Goal: Task Accomplishment & Management: Use online tool/utility

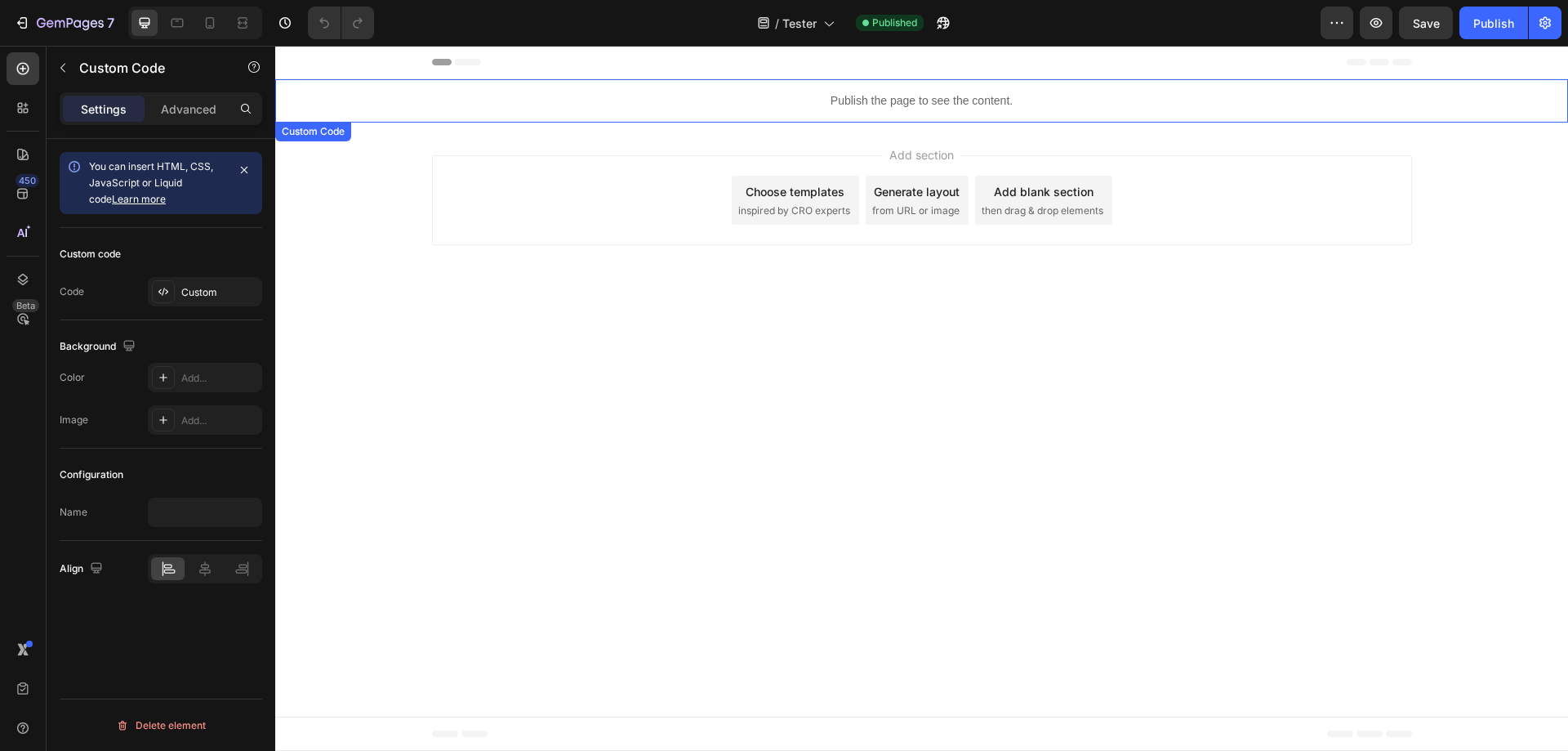
click at [926, 92] on div "Publish the page to see the content." at bounding box center [921, 101] width 1293 height 43
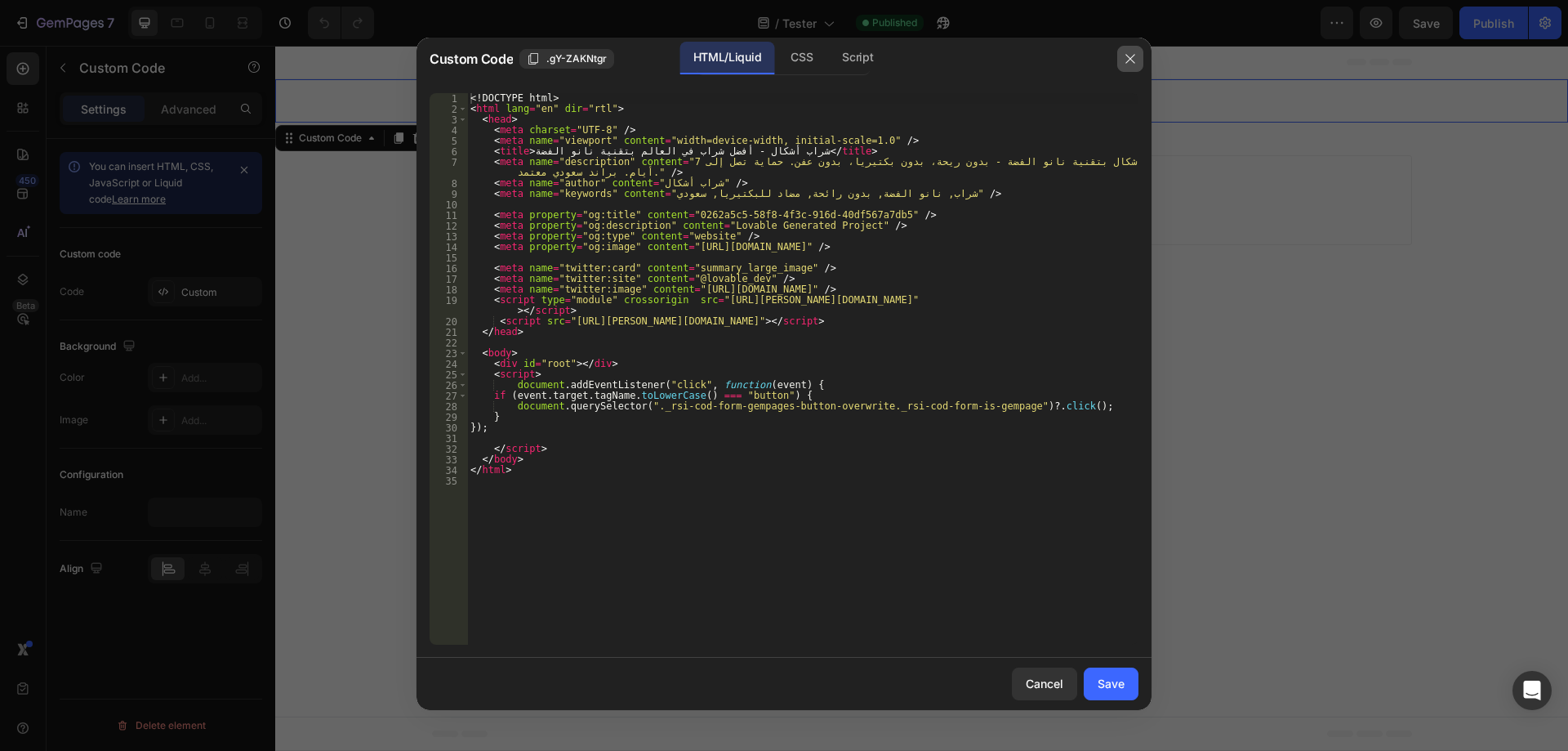
click at [1137, 57] on button "button" at bounding box center [1130, 59] width 26 height 26
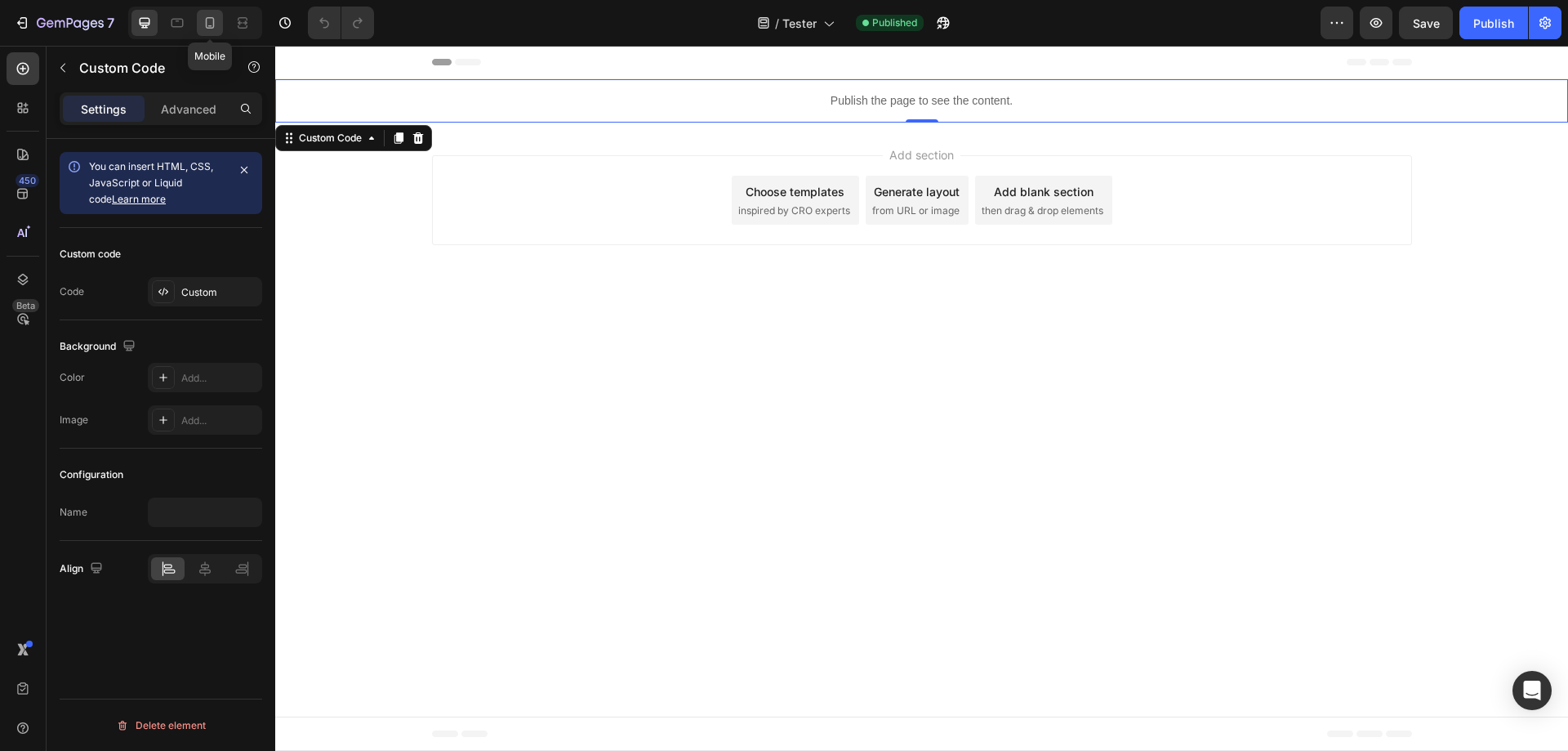
click at [212, 24] on icon at bounding box center [210, 23] width 17 height 17
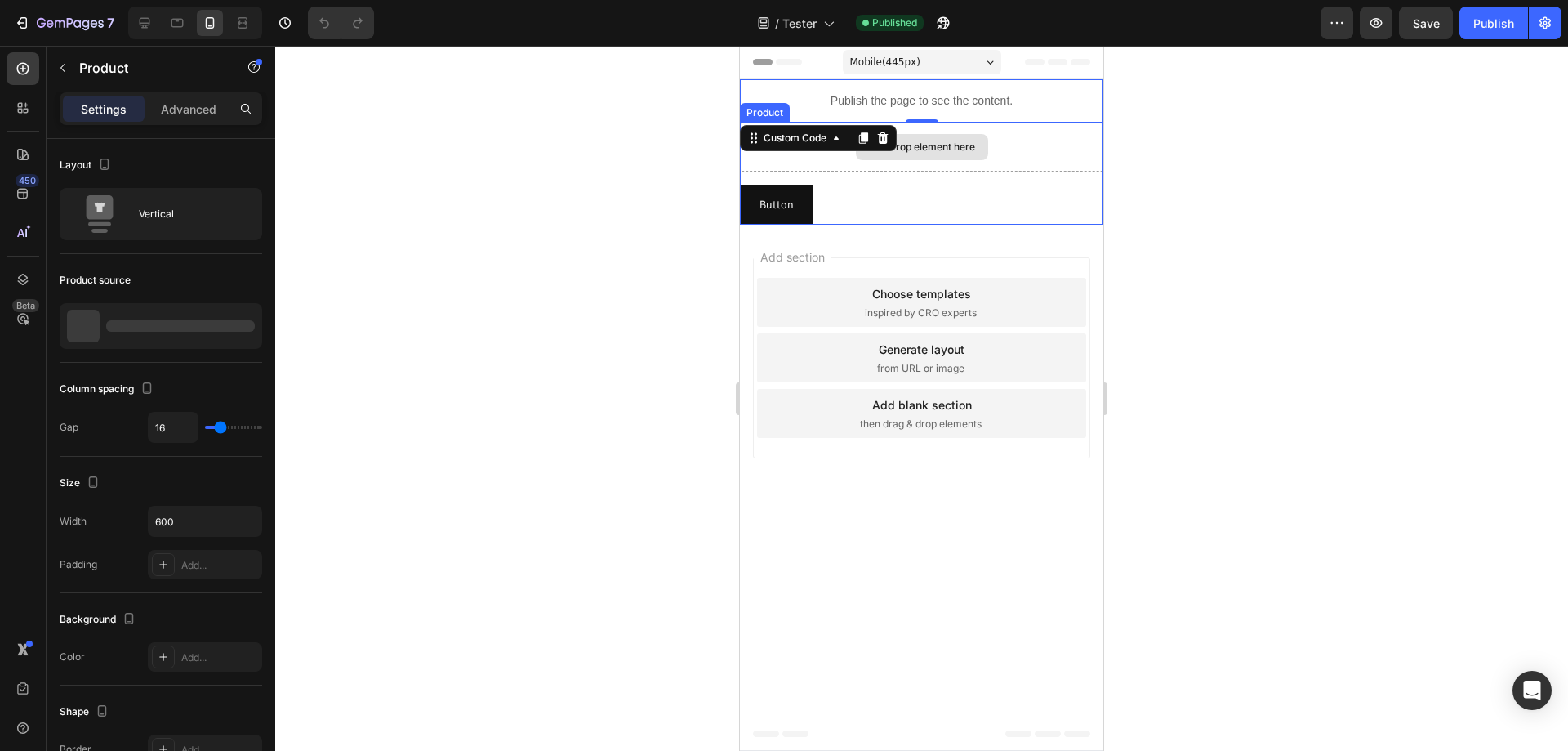
click at [1024, 161] on div "Drop element here" at bounding box center [921, 146] width 363 height 49
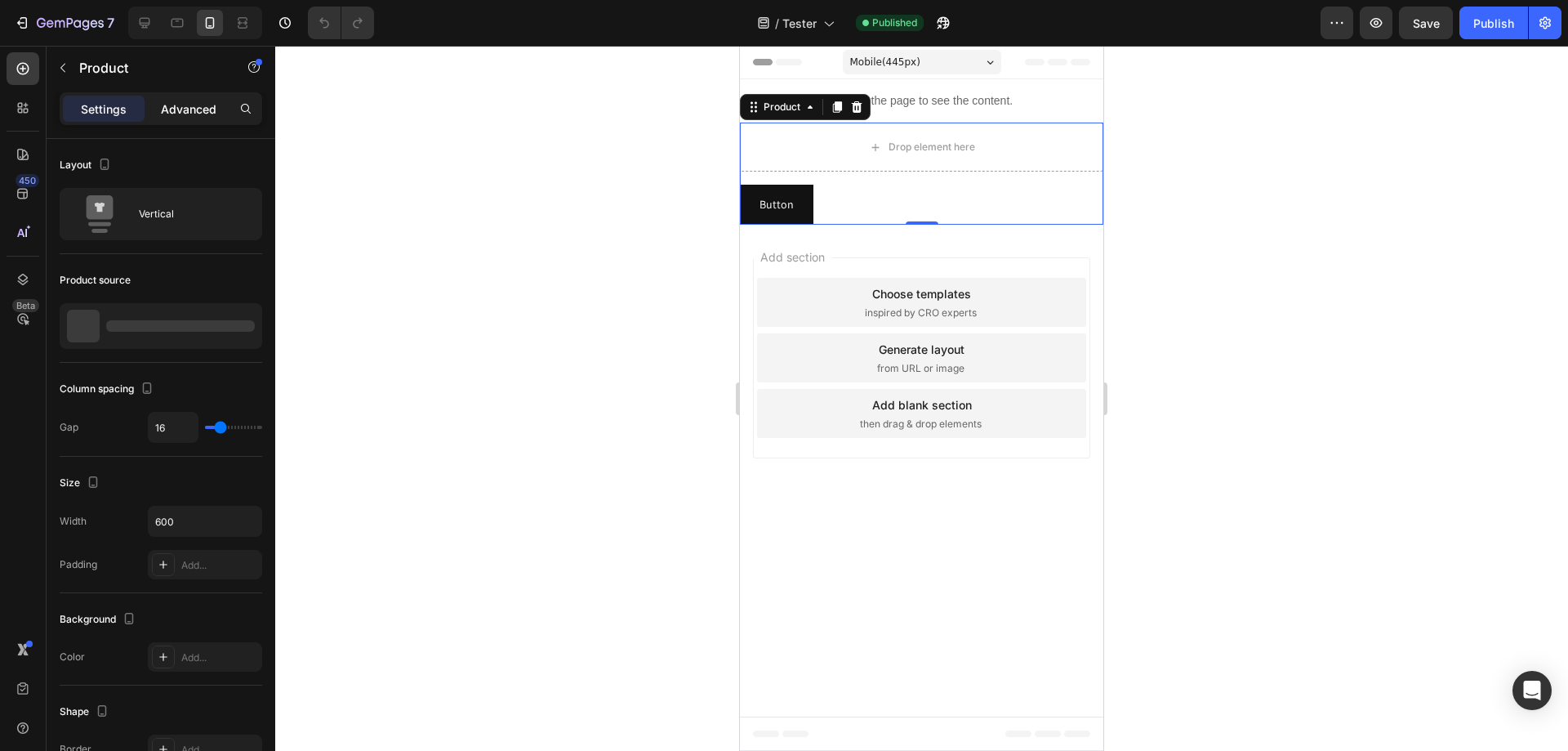
click at [192, 107] on p "Advanced" at bounding box center [188, 109] width 55 height 17
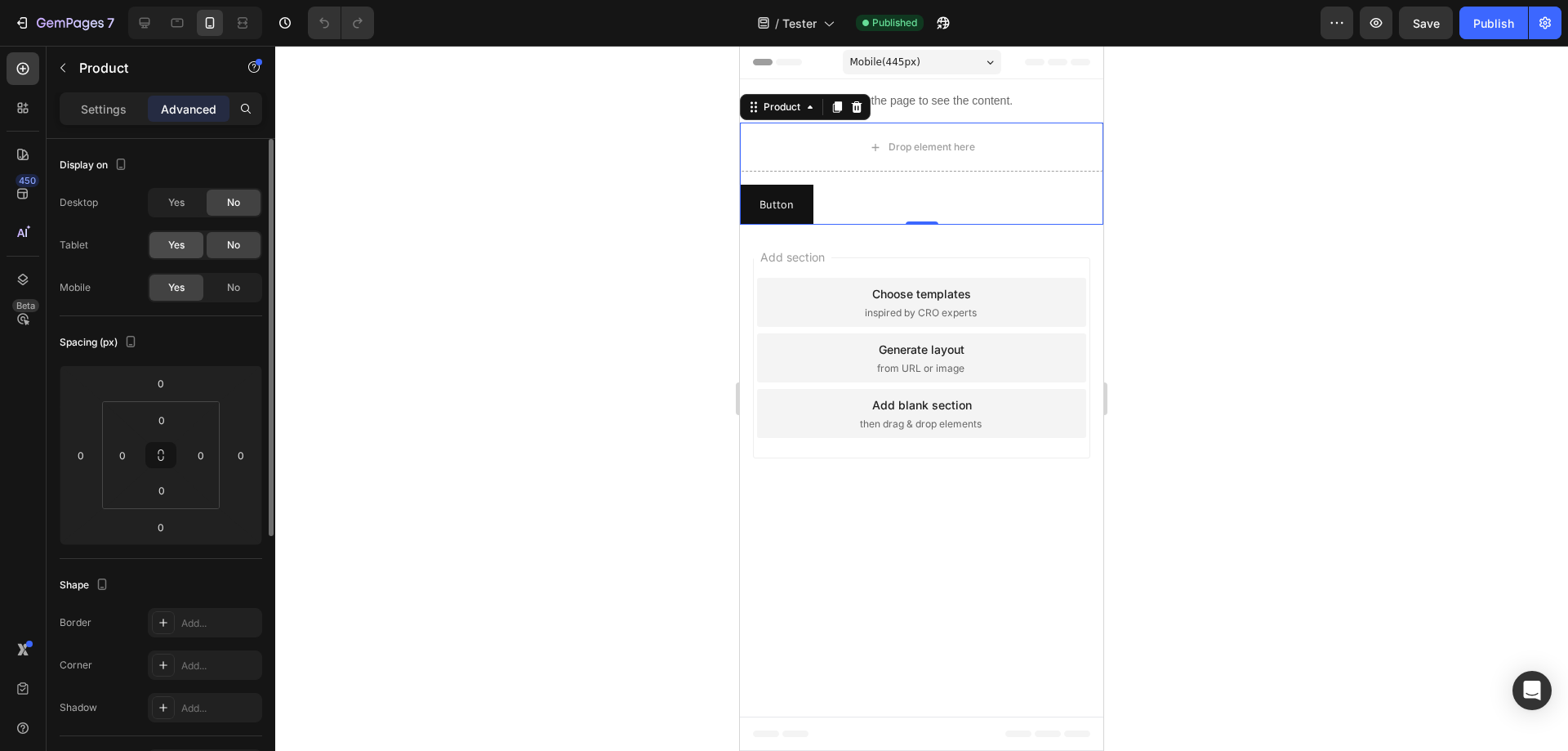
click at [190, 245] on div "Yes" at bounding box center [176, 245] width 54 height 26
click at [184, 204] on span "Yes" at bounding box center [177, 202] width 17 height 15
click at [149, 16] on icon at bounding box center [144, 23] width 17 height 17
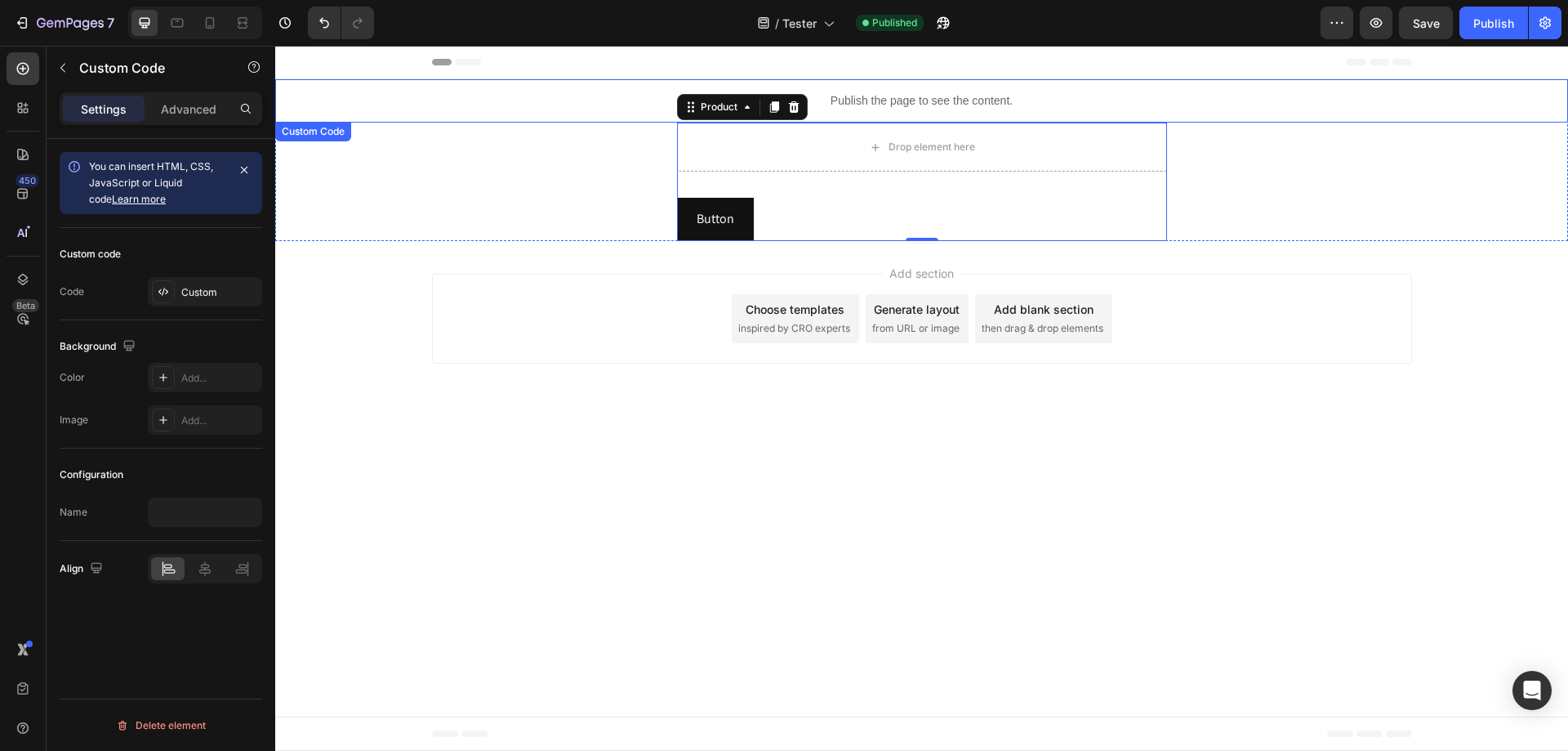
click at [934, 96] on p "Publish the page to see the content." at bounding box center [921, 101] width 1293 height 17
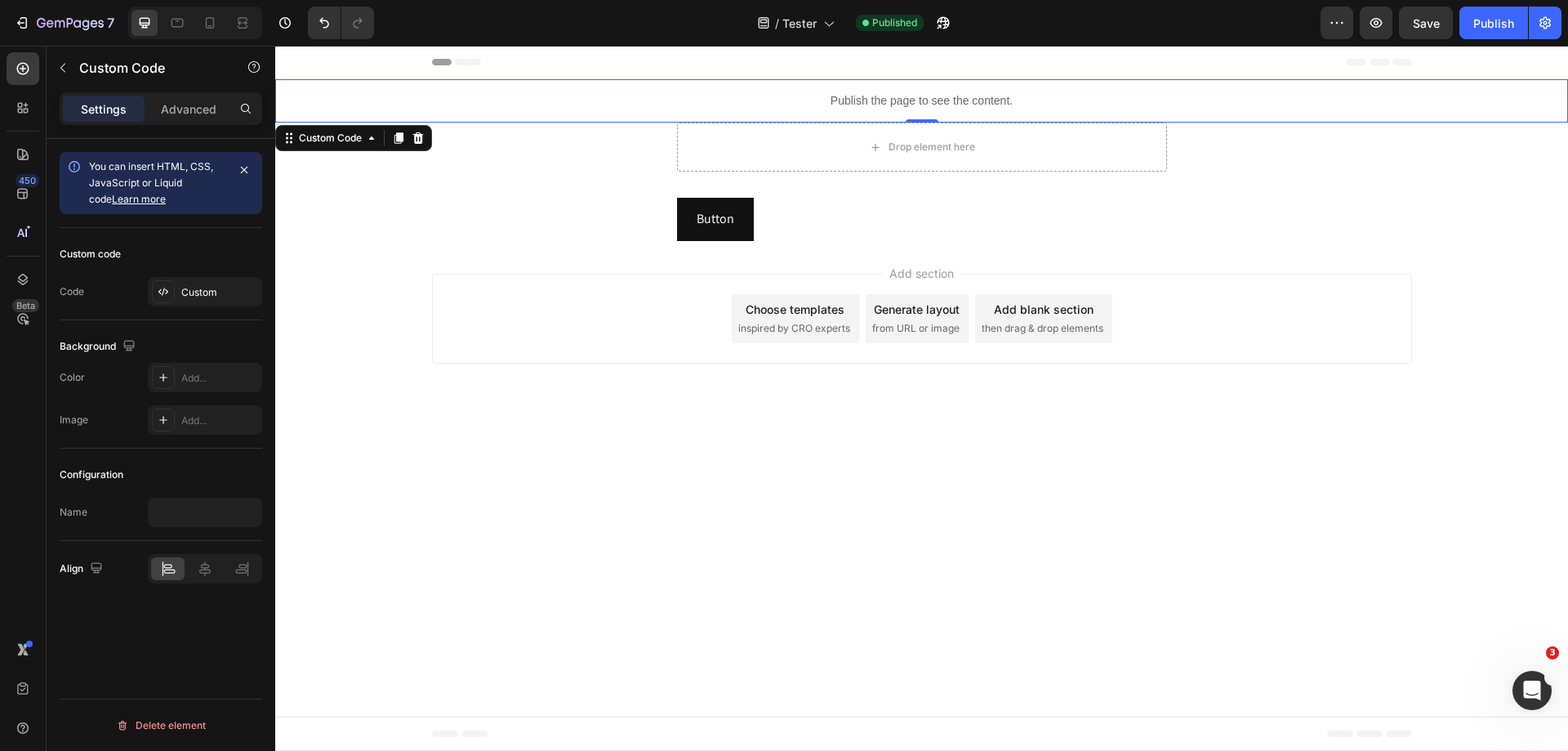
click at [934, 96] on p "Publish the page to see the content." at bounding box center [921, 101] width 1293 height 17
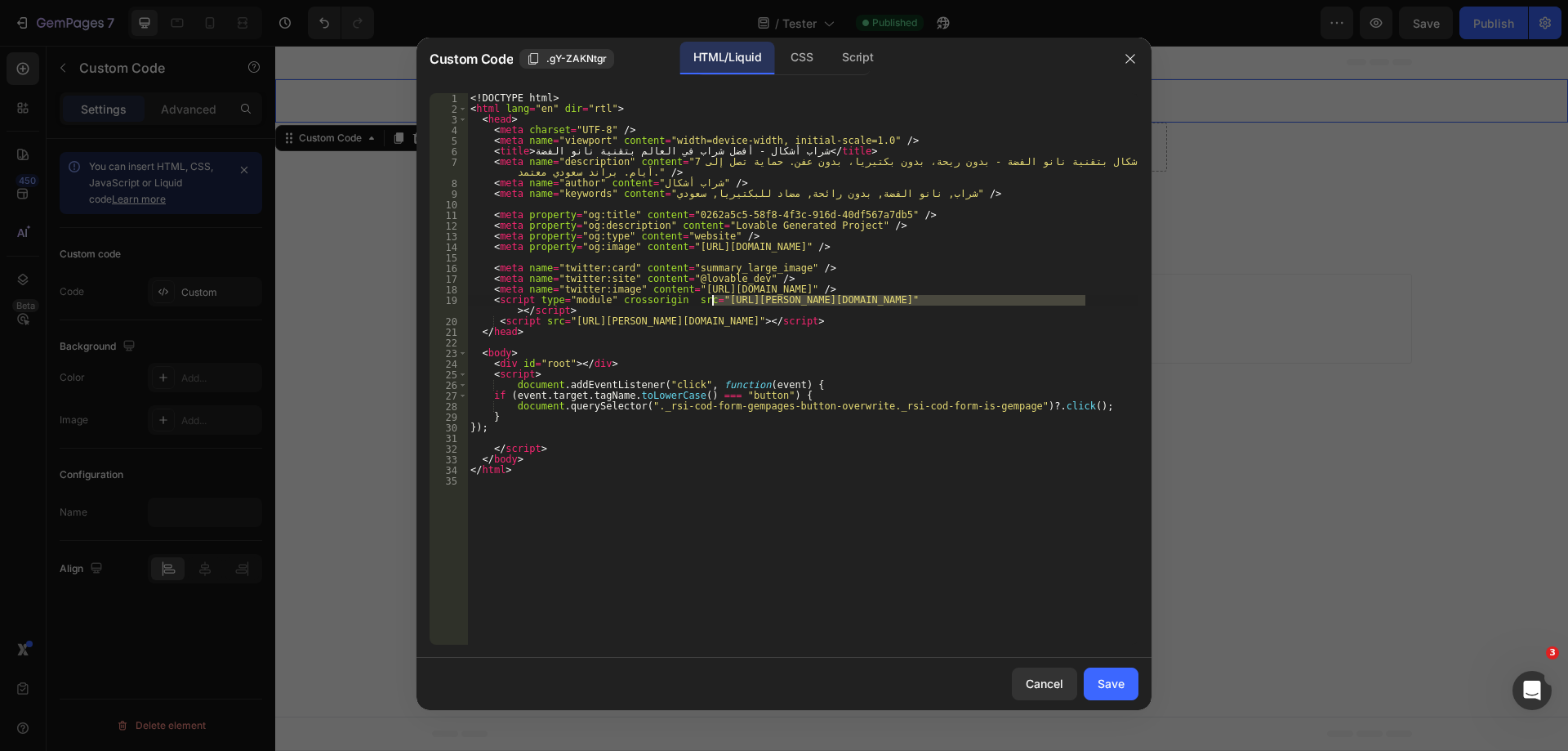
drag, startPoint x: 1085, startPoint y: 299, endPoint x: 713, endPoint y: 296, distance: 372.0
click at [713, 296] on div "<! DOCTYPE html > < html lang = "en" dir = "rtl" > < head > < meta charset = "U…" at bounding box center [803, 379] width 671 height 573
paste textarea "يقدر يخصم جزء"
paste textarea "B9kKFjny"
type textarea "<script type="module" crossorigin src="[URL][DOMAIN_NAME]"></script>"
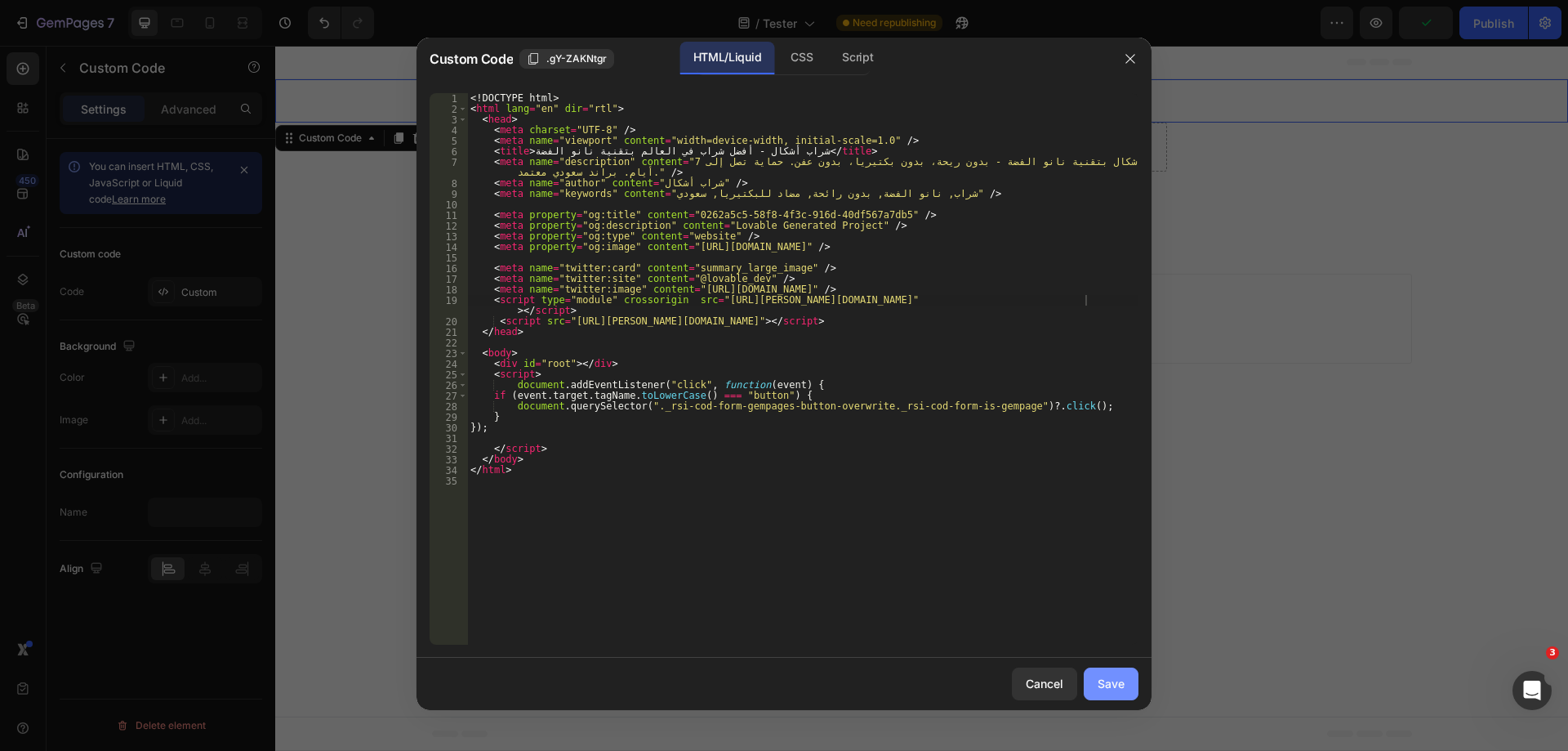
click at [1120, 687] on div "Save" at bounding box center [1111, 683] width 27 height 17
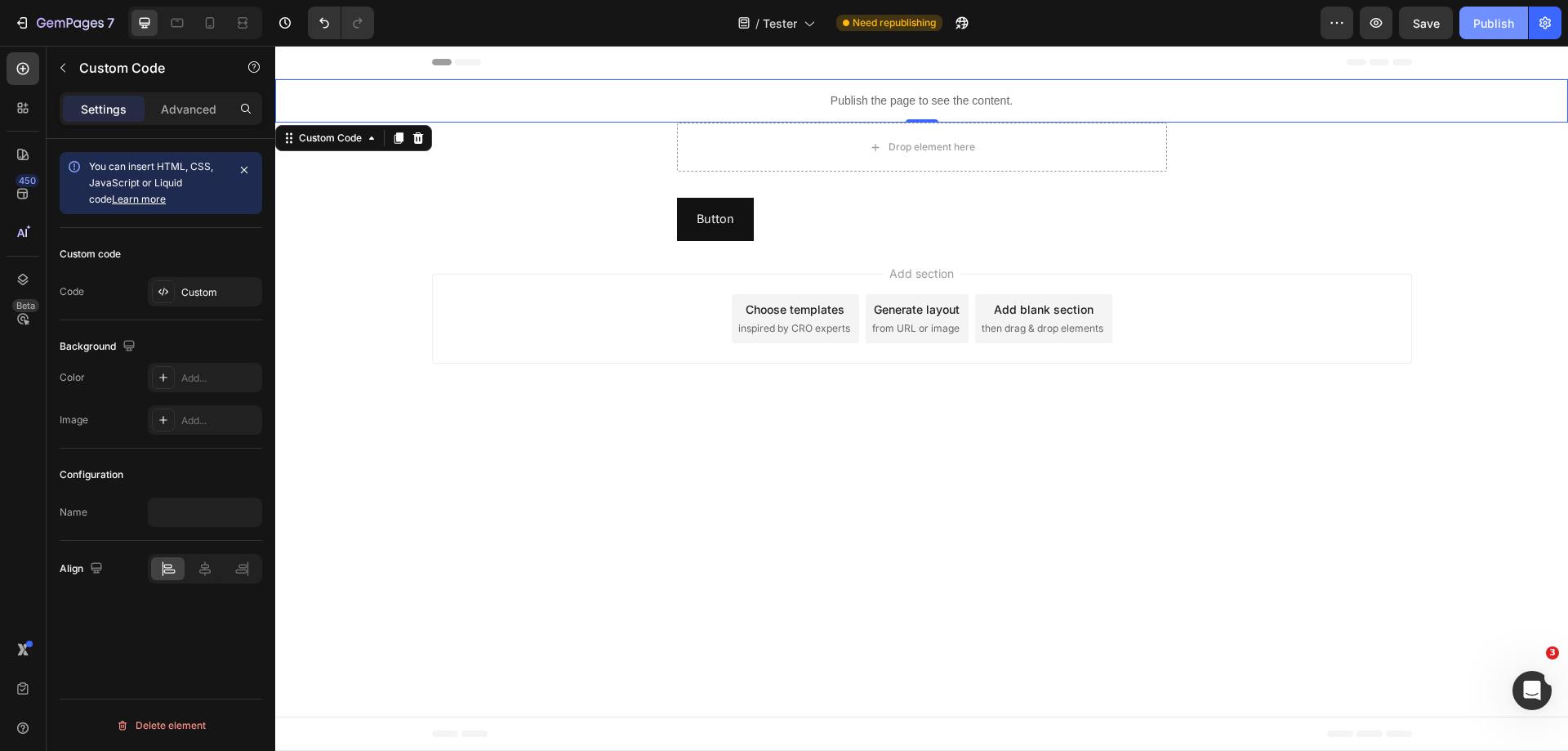
click at [1480, 17] on div "Publish" at bounding box center [1494, 23] width 40 height 17
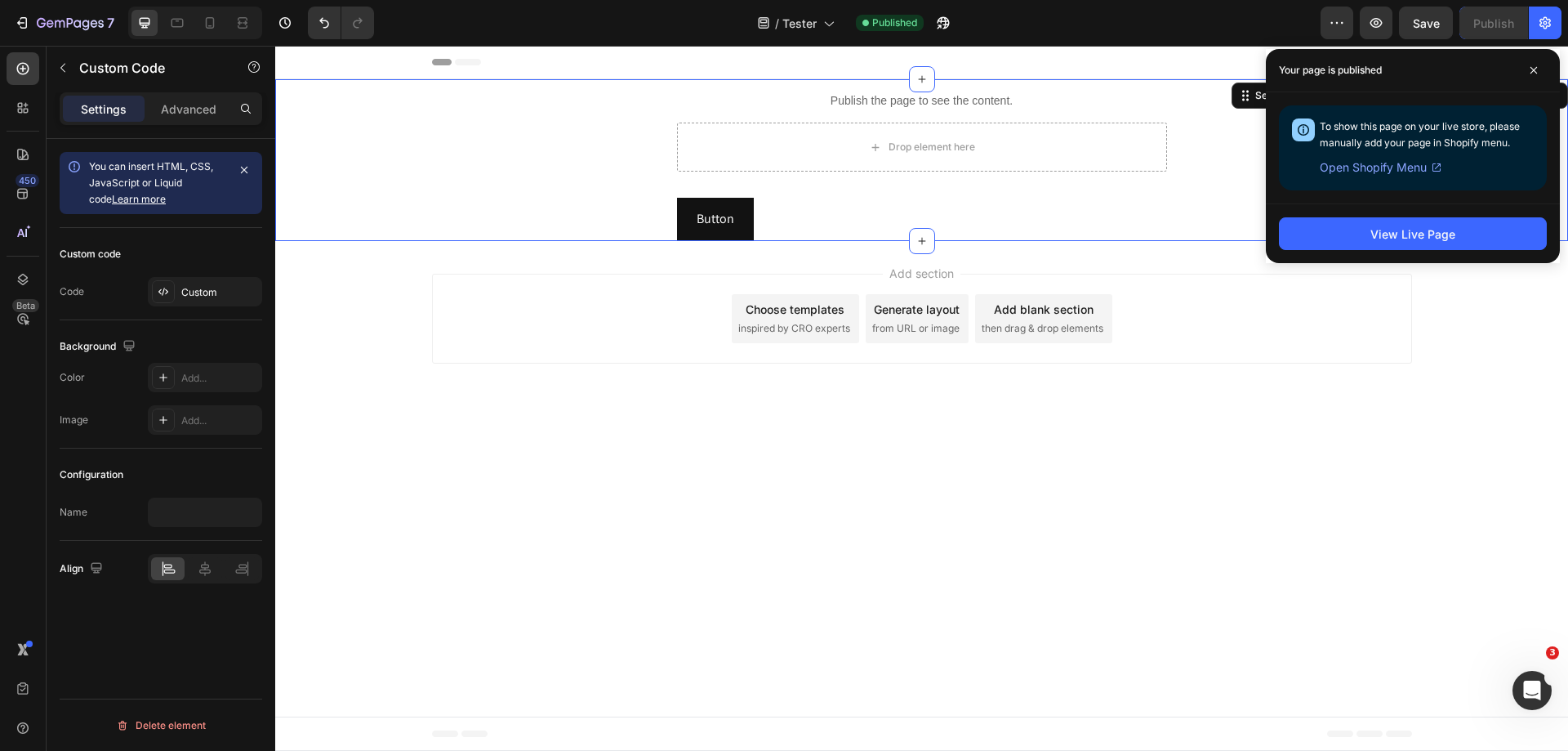
click at [1221, 188] on div "Publish the page to see the content. Custom Code Drop element here Button Butto…" at bounding box center [921, 160] width 1293 height 162
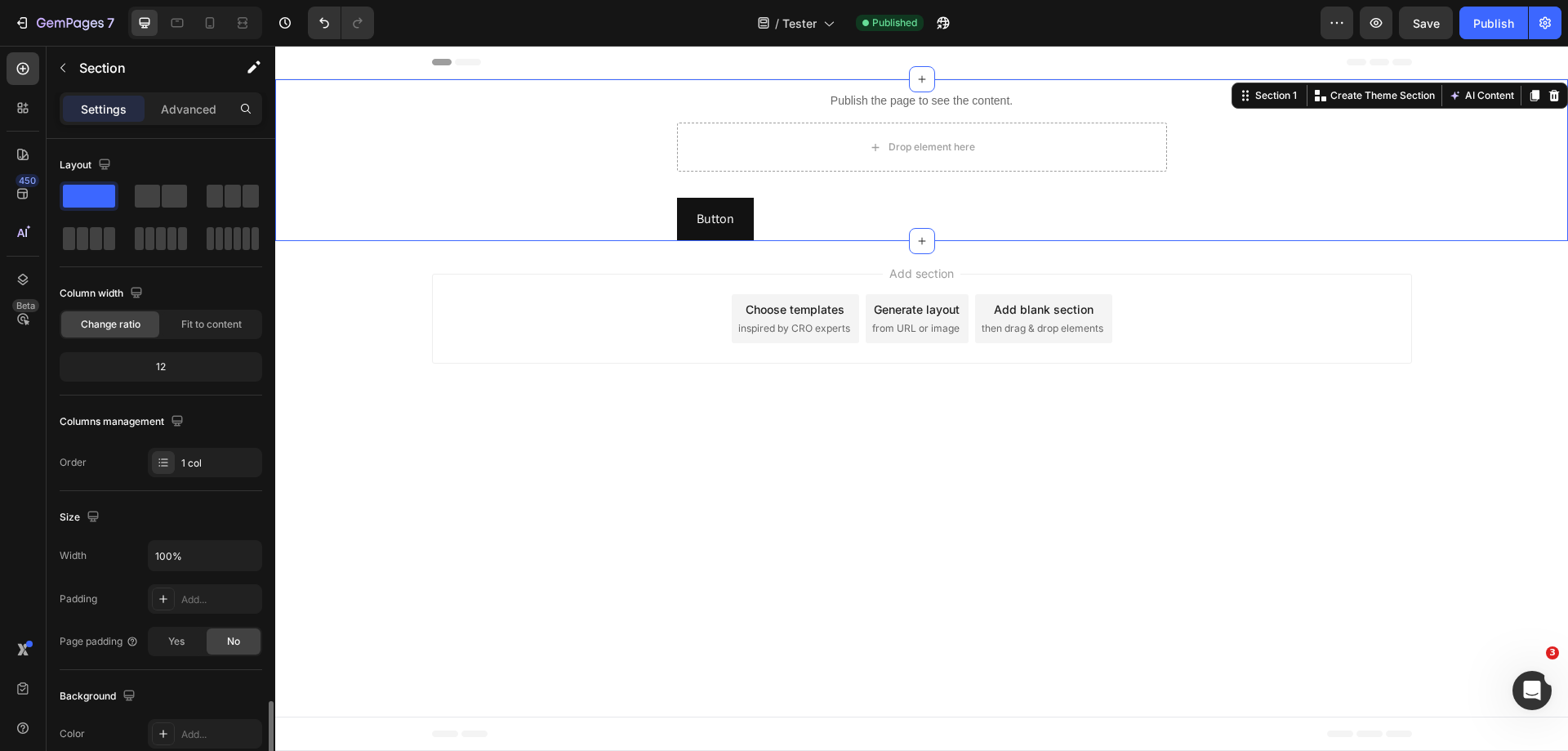
scroll to position [339, 0]
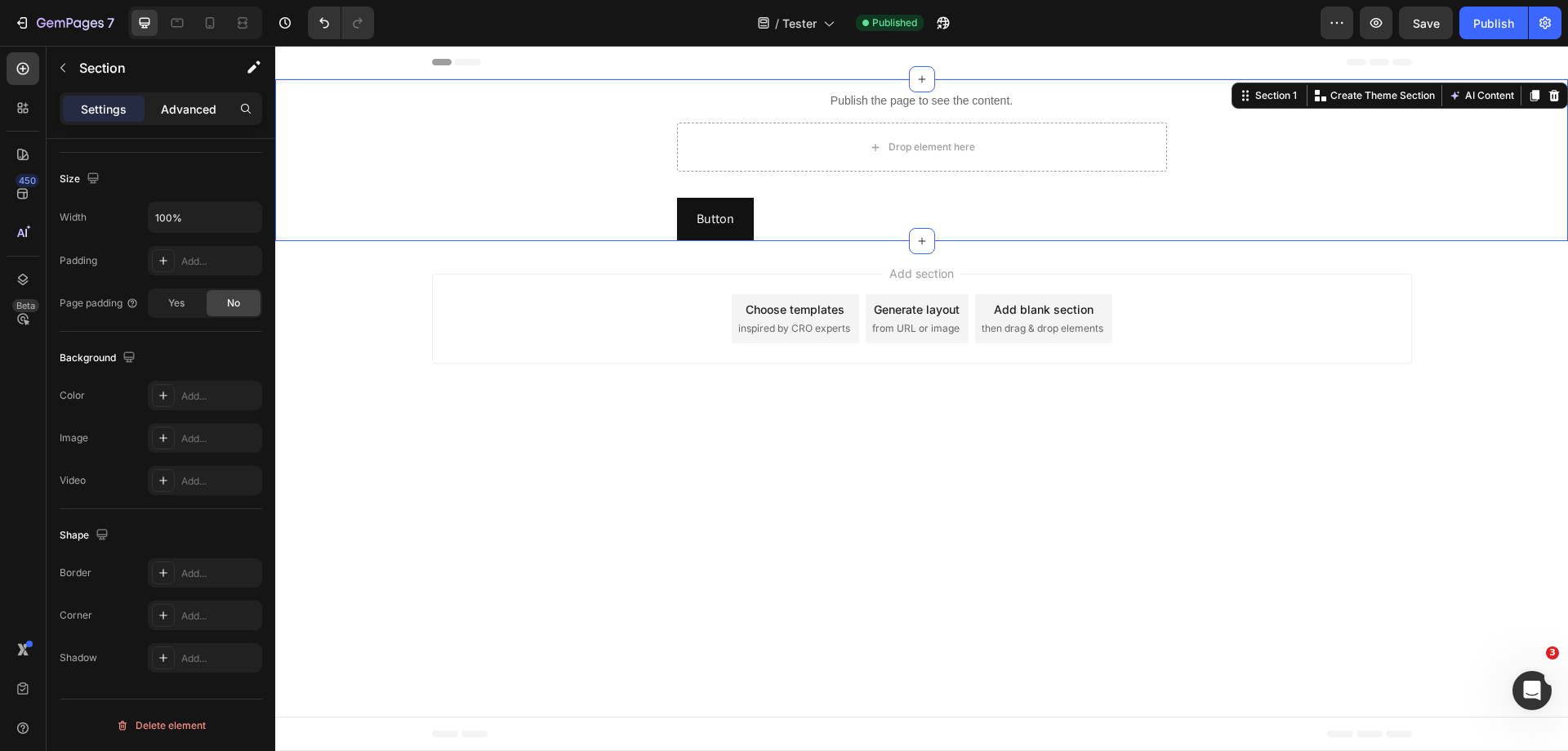
click at [183, 106] on p "Advanced" at bounding box center [188, 109] width 55 height 17
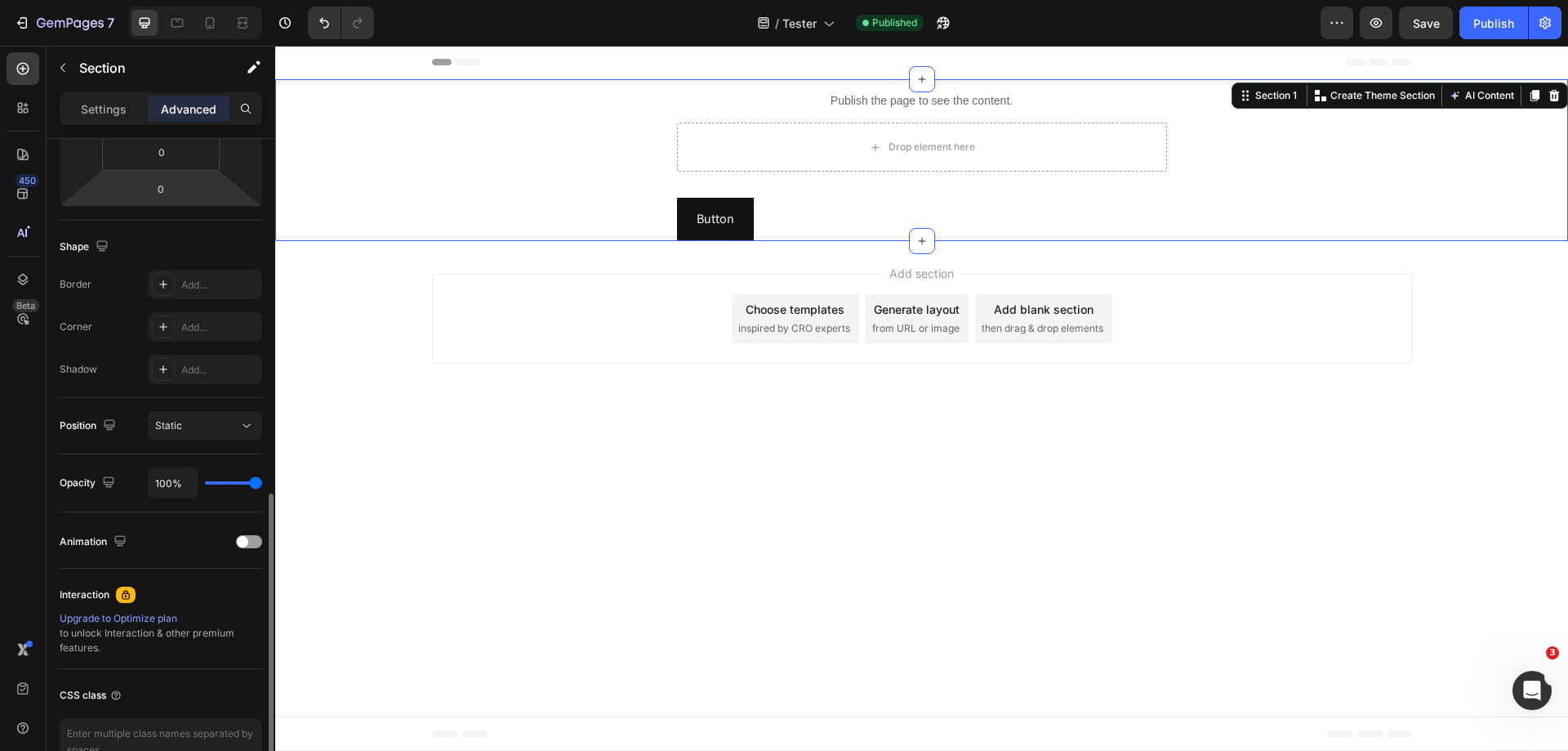
scroll to position [431, 0]
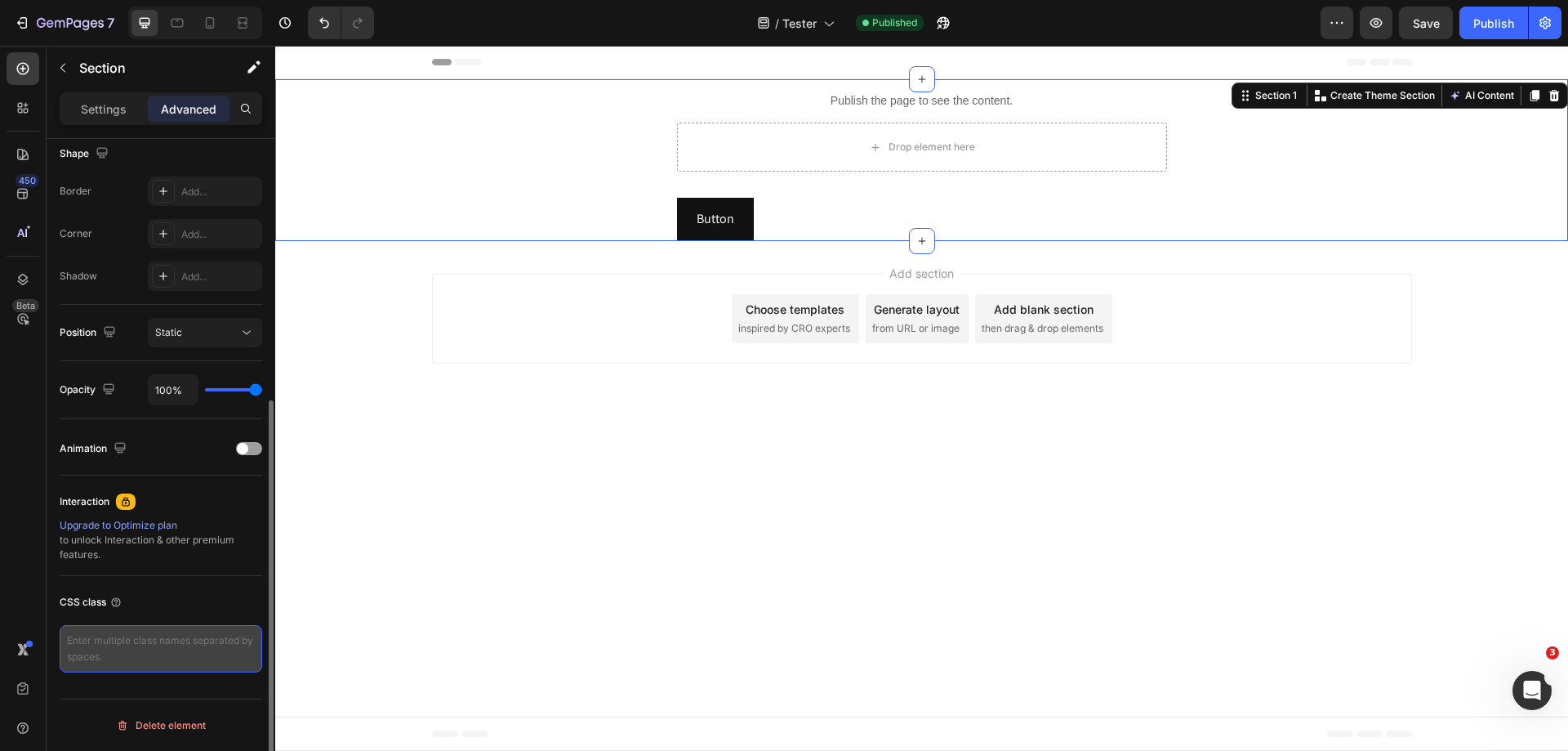
click at [132, 657] on textarea at bounding box center [160, 649] width 202 height 47
type textarea "d-none-section"
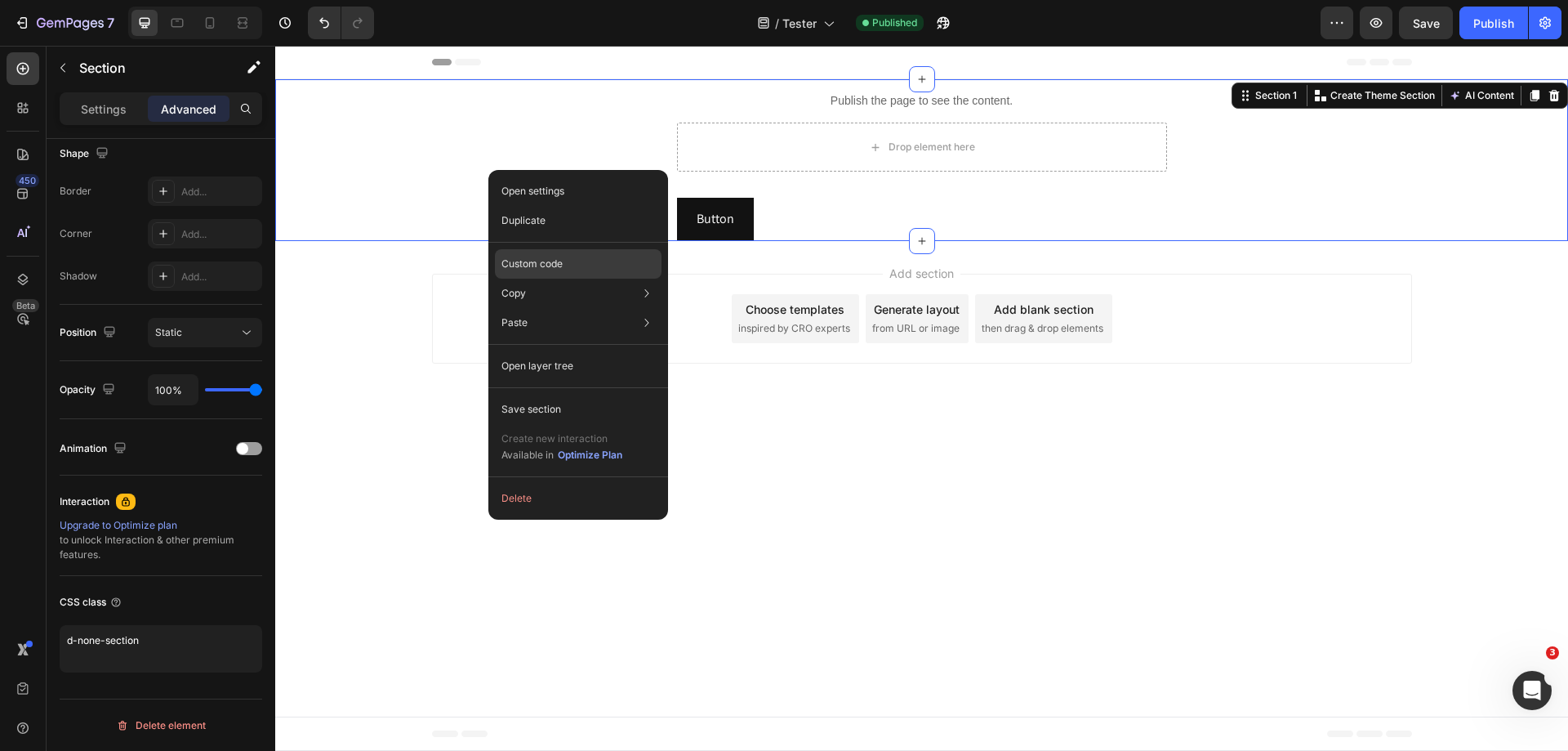
click at [557, 264] on p "Custom code" at bounding box center [532, 264] width 61 height 15
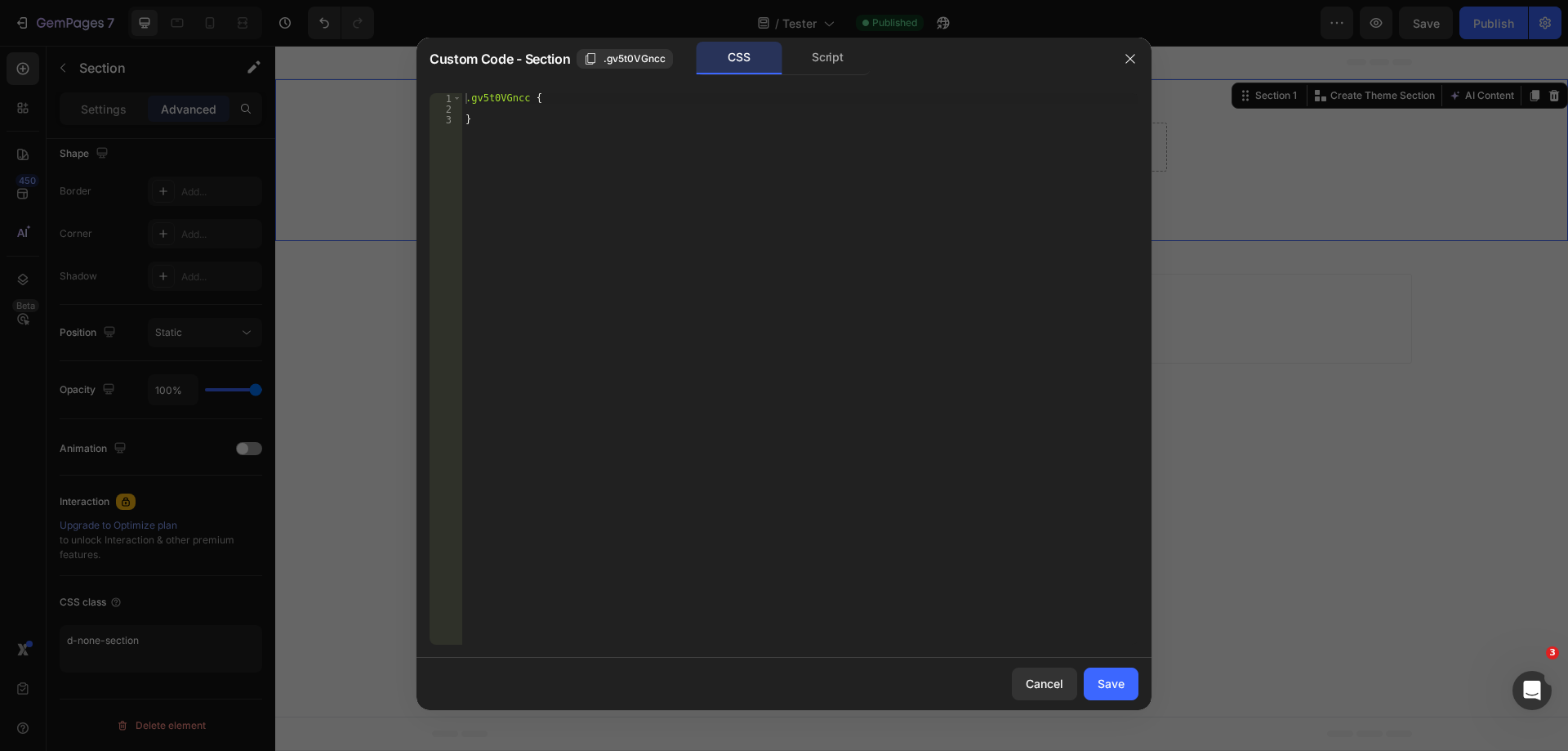
click at [760, 114] on div ".gv5t0VGncc { }" at bounding box center [800, 379] width 676 height 573
type textarea "display: none !important;"
click at [1130, 683] on button "Save" at bounding box center [1111, 684] width 54 height 33
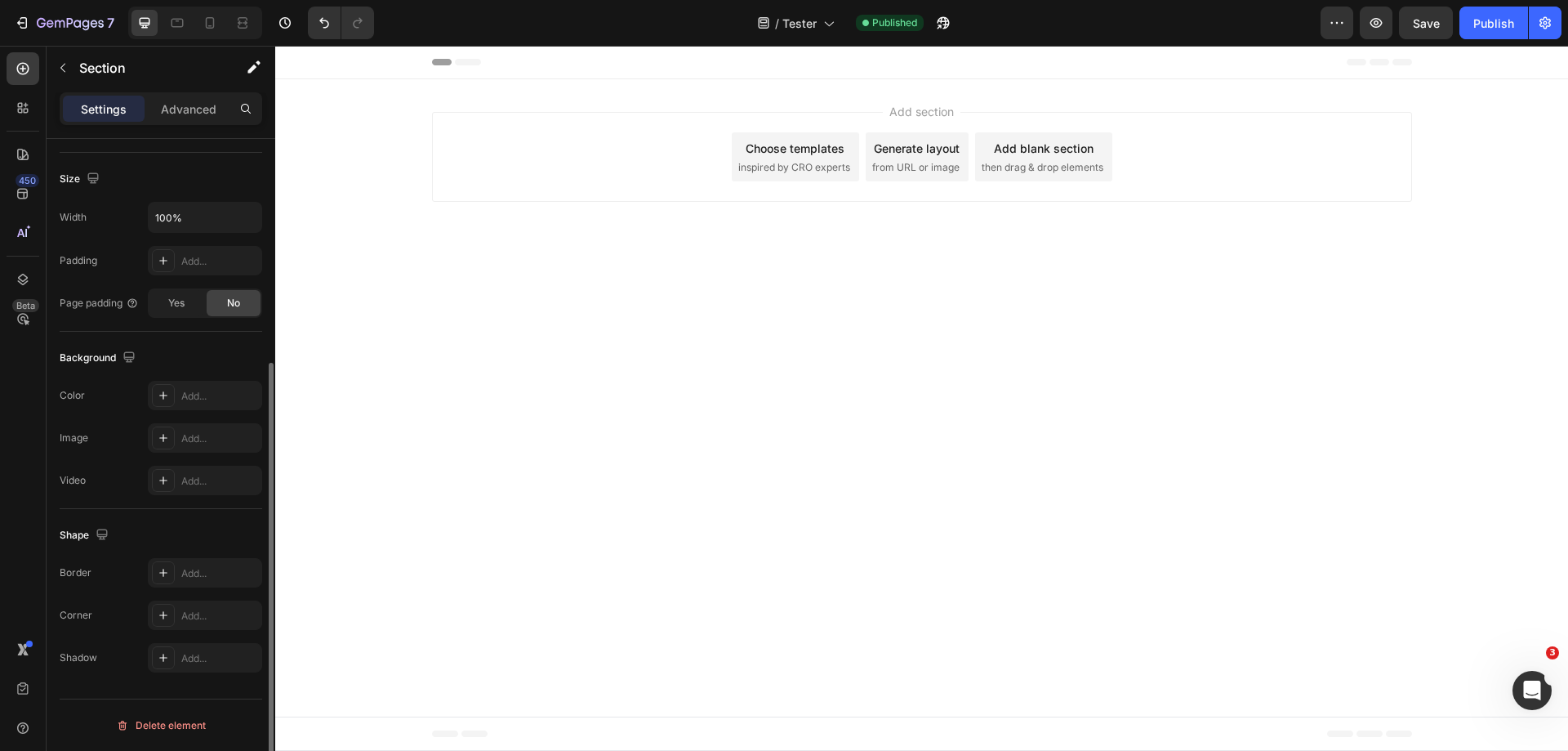
scroll to position [339, 0]
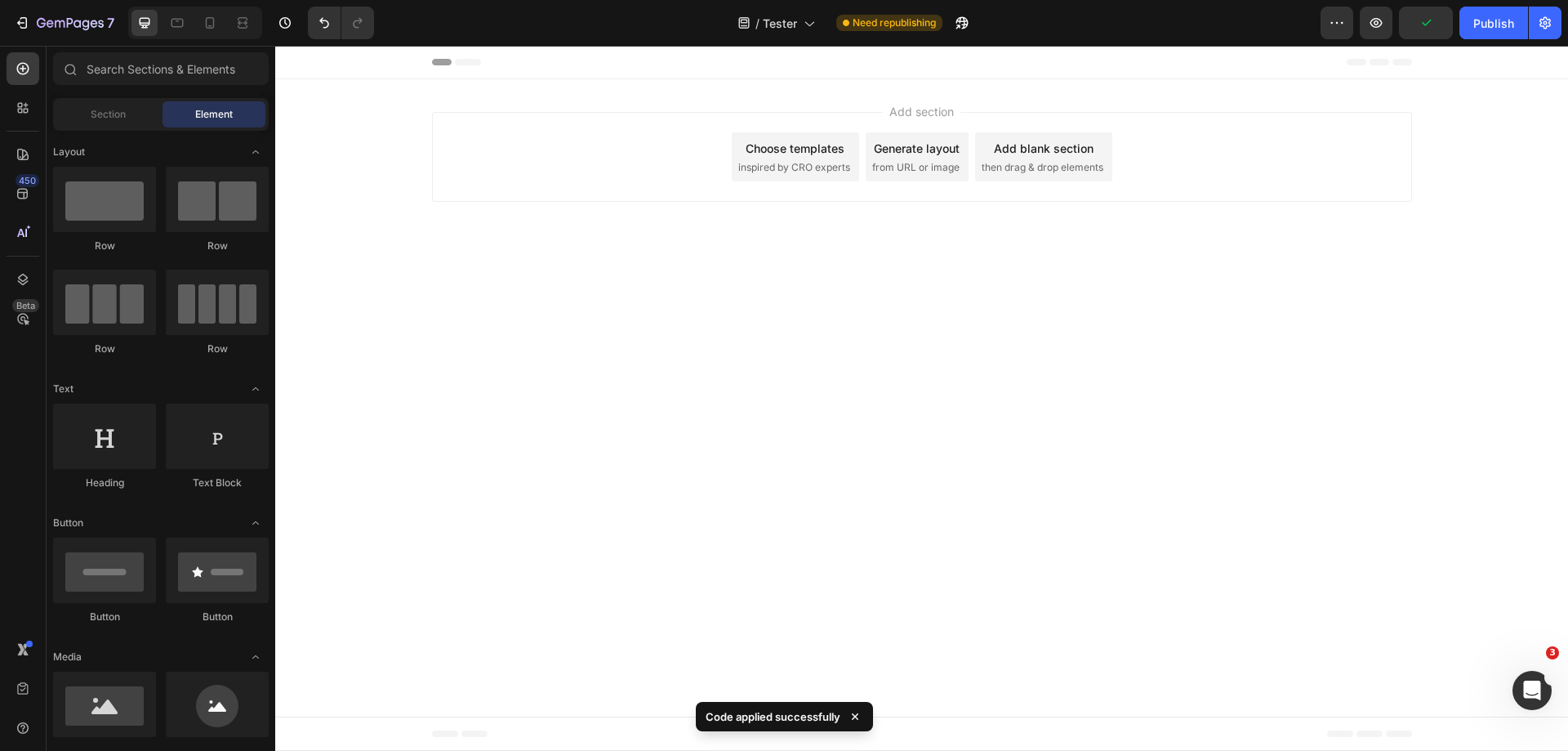
click at [758, 92] on div "Add section Choose templates inspired by CRO experts Generate layout from URL o…" at bounding box center [921, 160] width 1293 height 162
click at [752, 116] on div "Add section Choose templates inspired by CRO experts Generate layout from URL o…" at bounding box center [921, 157] width 980 height 90
click at [827, 78] on div "Header" at bounding box center [921, 62] width 980 height 33
click at [840, 107] on div "Add section Choose templates inspired by CRO experts Generate layout from URL o…" at bounding box center [921, 160] width 1293 height 162
click at [936, 112] on span "Add section" at bounding box center [921, 112] width 78 height 17
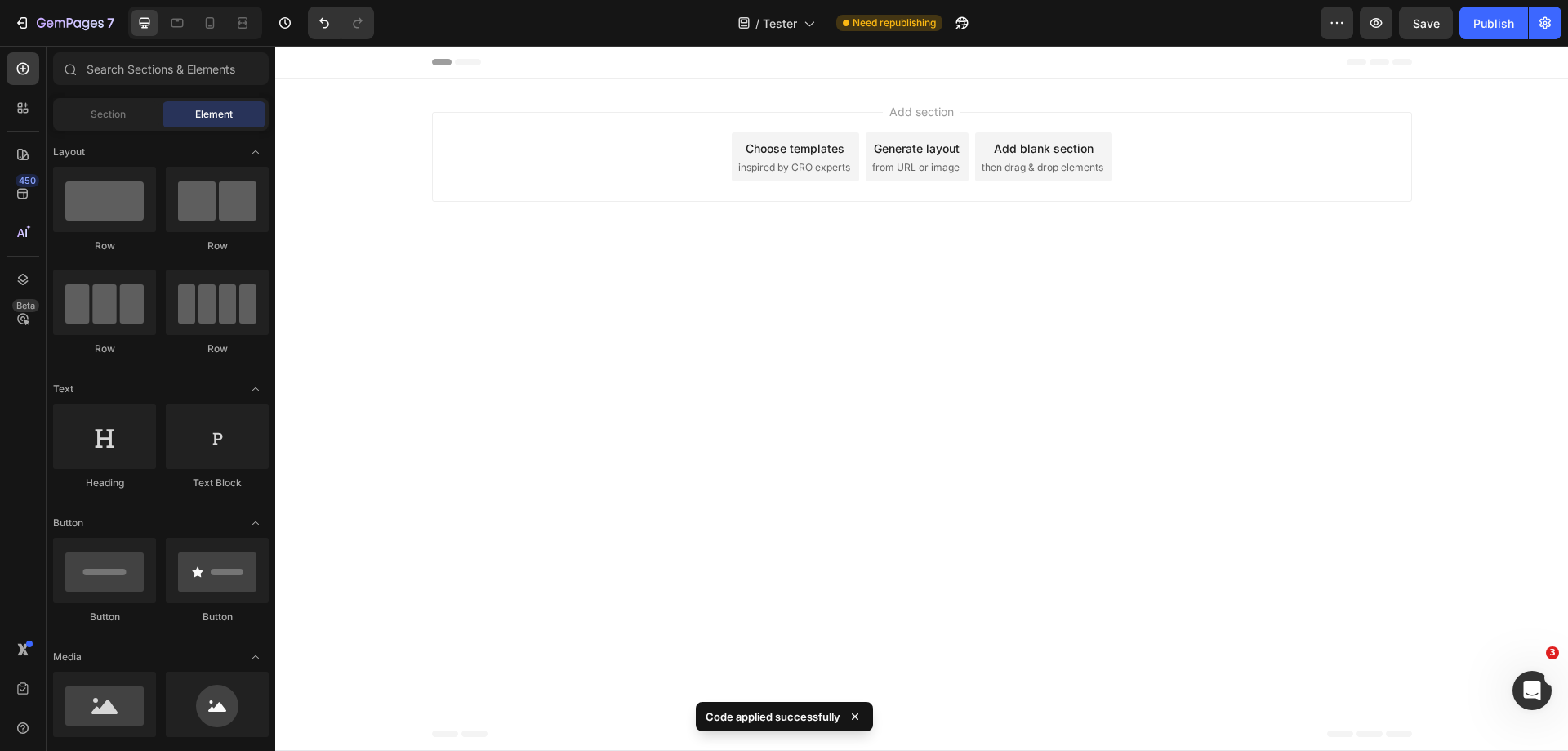
scroll to position [327, 0]
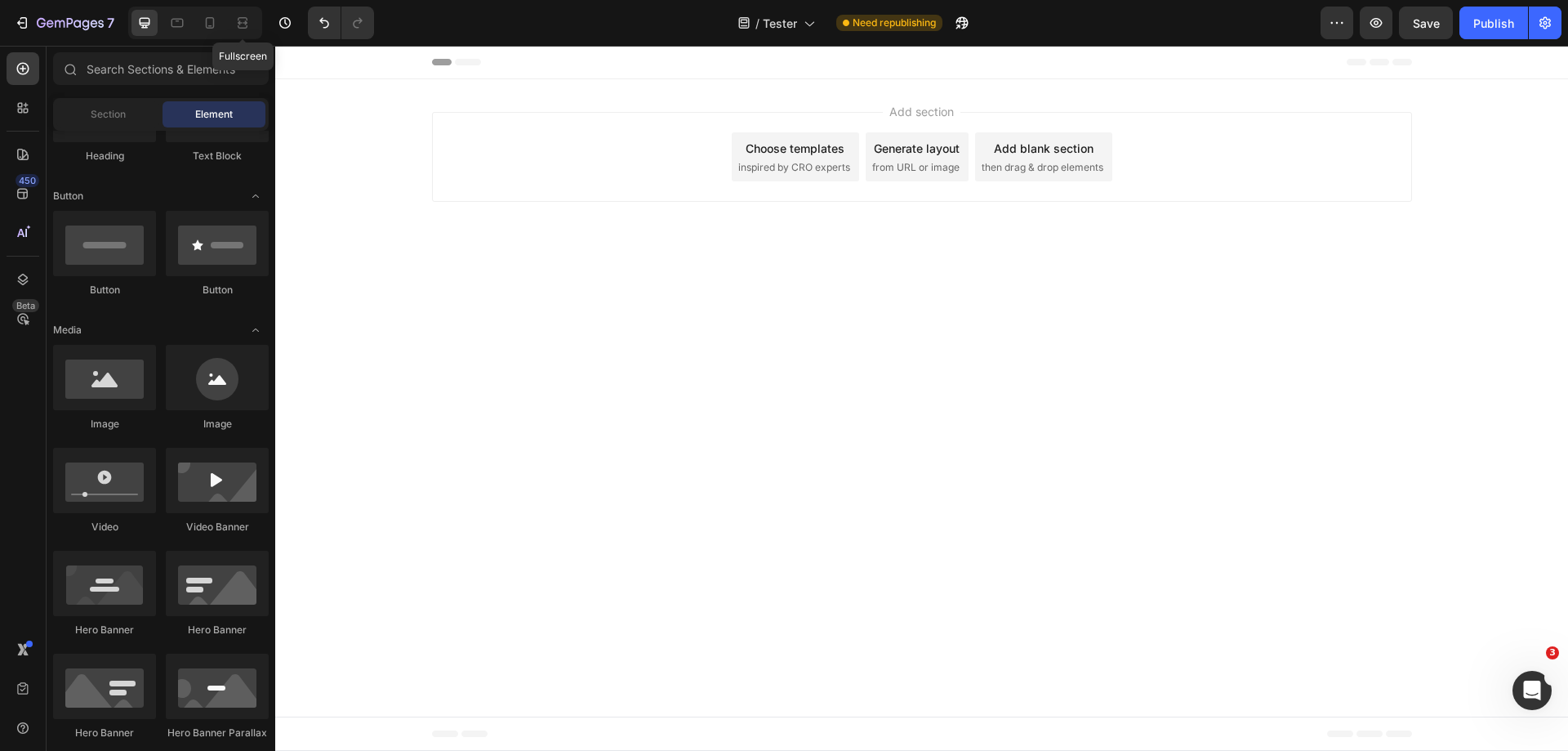
click at [227, 21] on div "Fullscreen" at bounding box center [195, 23] width 134 height 33
click at [214, 21] on icon at bounding box center [210, 23] width 9 height 12
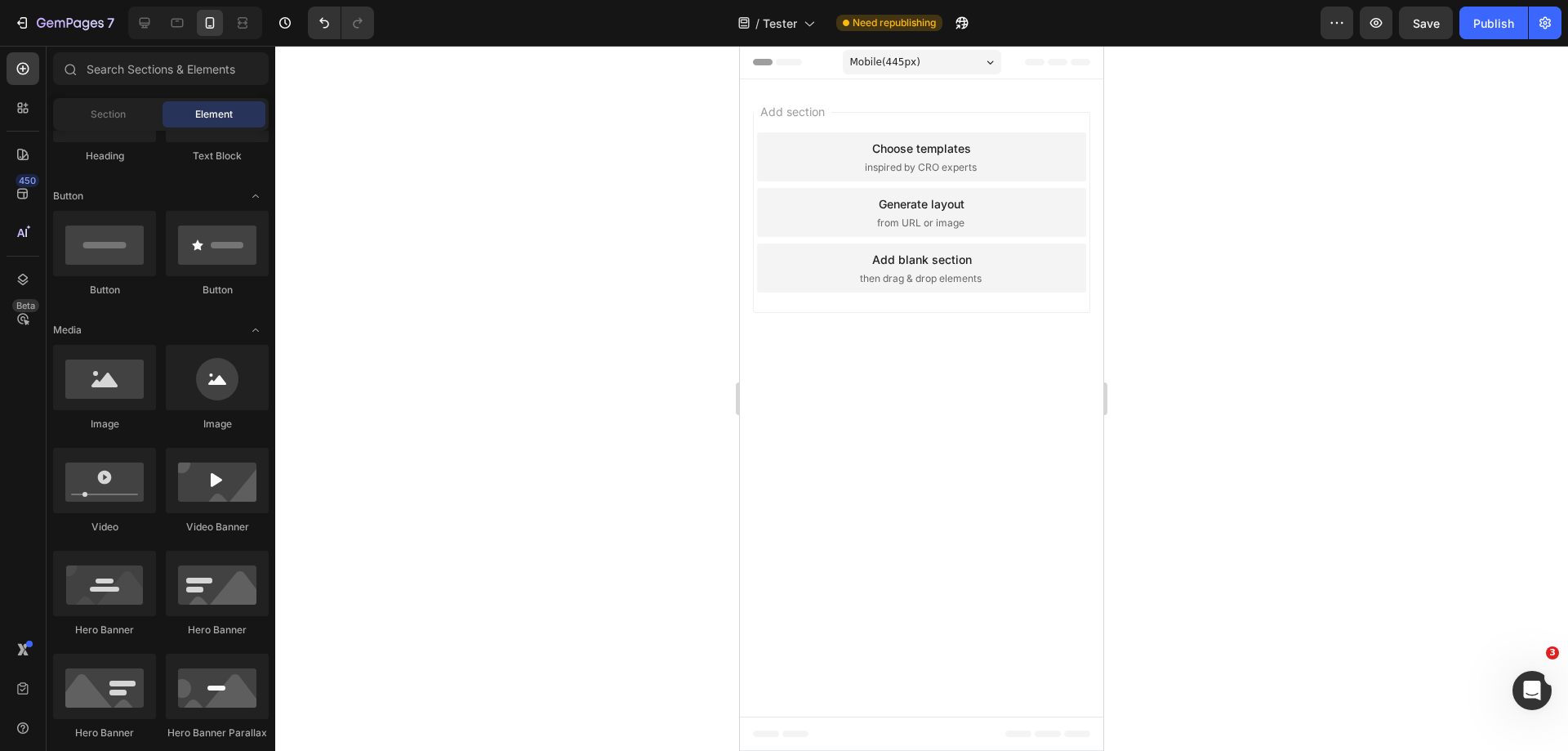
click at [934, 103] on div "Add section Choose templates inspired by CRO experts Generate layout from URL o…" at bounding box center [921, 216] width 363 height 273
click at [831, 116] on span "Add section" at bounding box center [793, 112] width 78 height 17
click at [122, 119] on span "Section" at bounding box center [108, 115] width 36 height 15
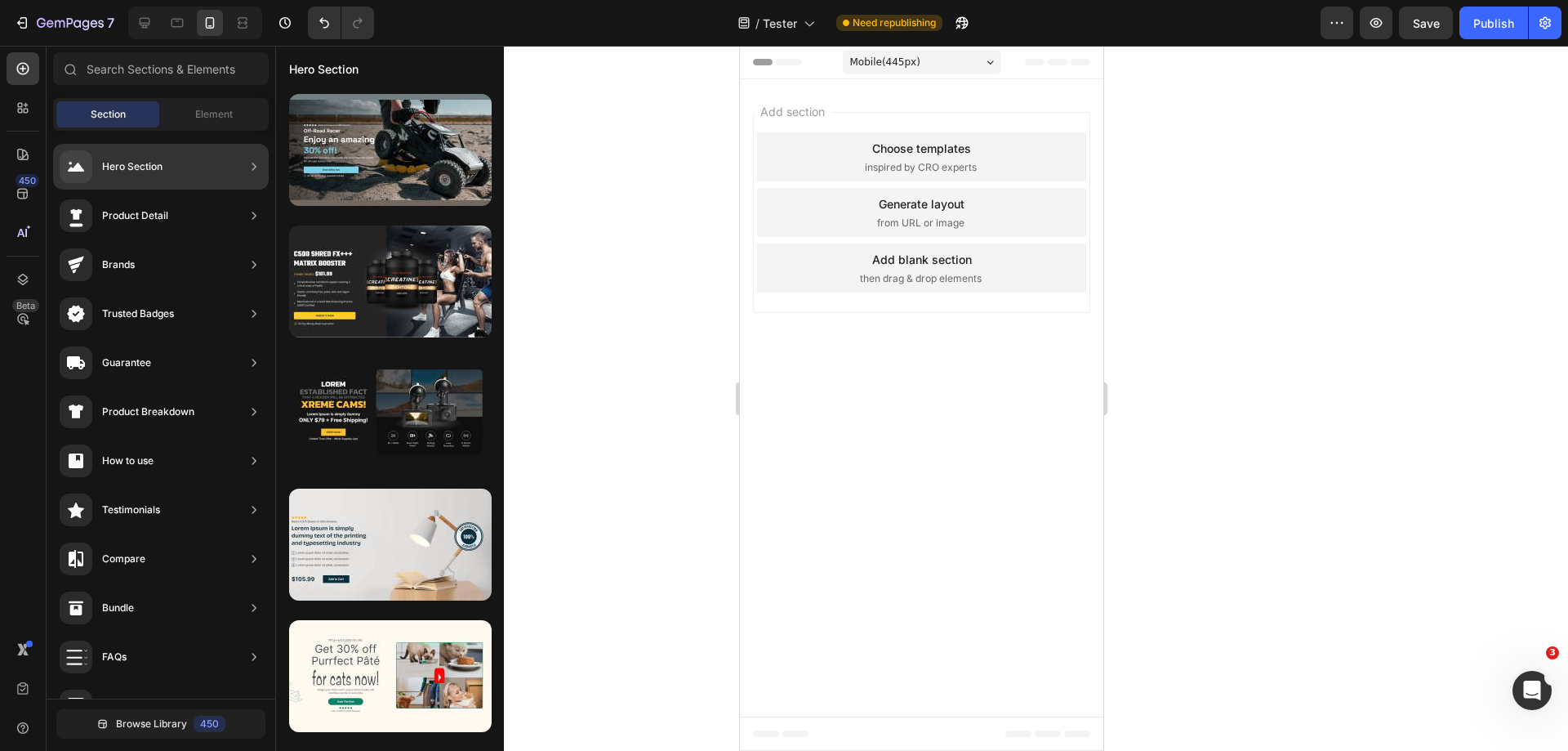
click at [471, 327] on div at bounding box center [390, 282] width 202 height 112
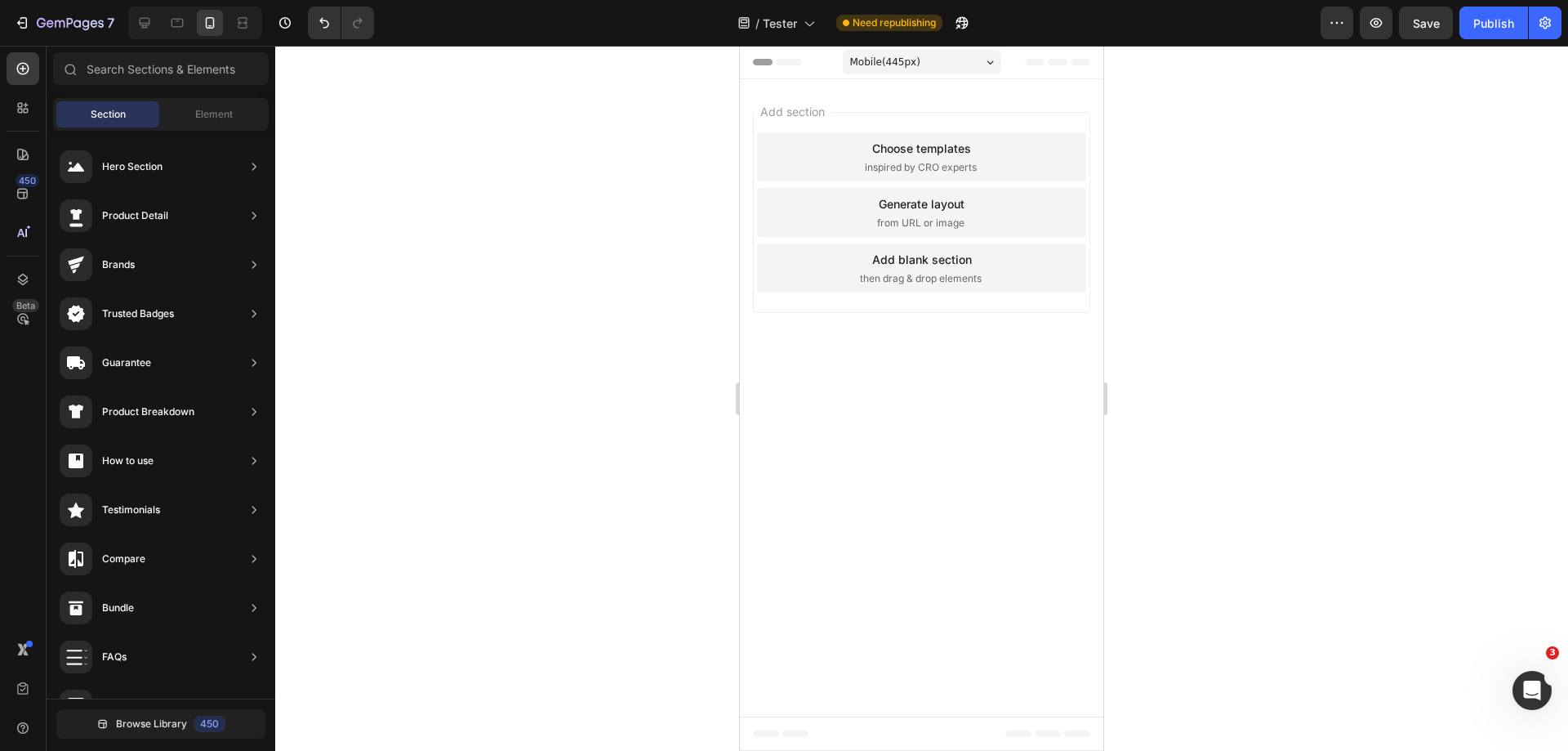
click at [605, 269] on div at bounding box center [921, 398] width 1293 height 706
